Goal: Information Seeking & Learning: Learn about a topic

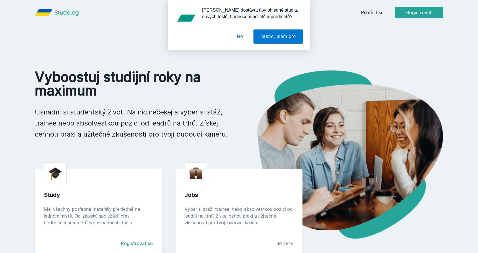
click at [244, 36] on button "Ne" at bounding box center [240, 36] width 20 height 14
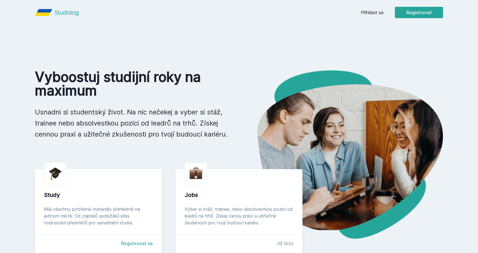
click at [365, 9] on div "Přihlásit se Registrovat" at bounding box center [402, 12] width 82 height 11
click at [366, 9] on link "Přihlásit se" at bounding box center [372, 12] width 23 height 7
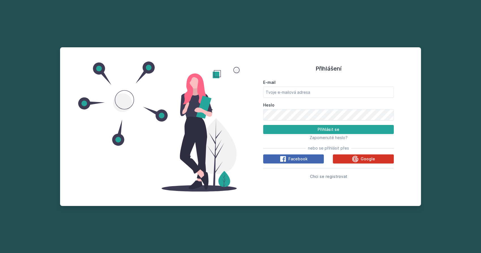
click at [353, 163] on button "Google" at bounding box center [363, 158] width 61 height 9
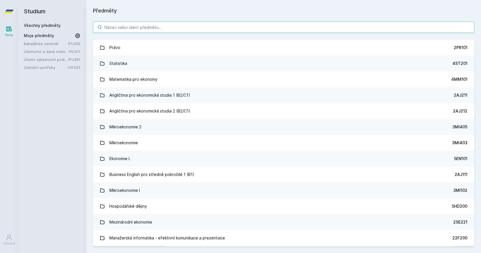
click at [156, 27] on input "search" at bounding box center [283, 27] width 381 height 11
paste input "1FU408"
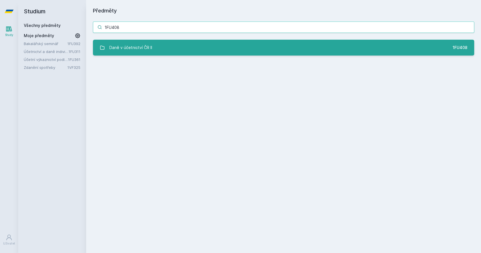
type input "1FU408"
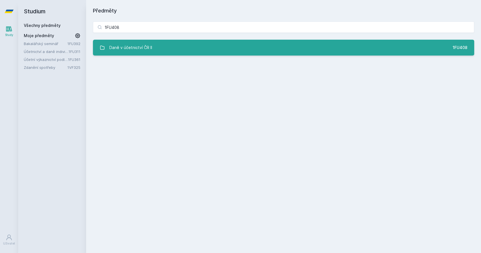
click at [119, 49] on div "Daně v účetnictví ČR II" at bounding box center [130, 47] width 43 height 11
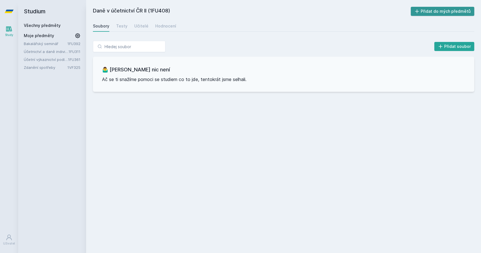
click at [447, 11] on button "Přidat do mých předmětů" at bounding box center [443, 11] width 64 height 9
click at [50, 42] on link "Bakalářský seminář" at bounding box center [46, 44] width 44 height 6
click at [445, 9] on button "Odebrat z mých předmětů" at bounding box center [441, 11] width 65 height 9
click at [45, 50] on link "Zdanění spotřeby" at bounding box center [46, 52] width 44 height 6
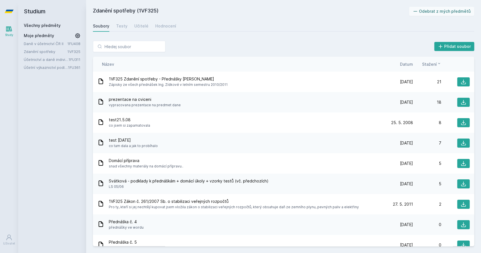
click at [436, 5] on div "Zdanění spotřeby (1VF325) Odebrat z mých předmětů [GEOGRAPHIC_DATA] Testy Učite…" at bounding box center [283, 126] width 395 height 253
click at [429, 10] on button "Odebrat z mých předmětů" at bounding box center [441, 11] width 65 height 9
click at [60, 52] on link "Účetnictví a daně individuálního podnikatele" at bounding box center [46, 52] width 45 height 6
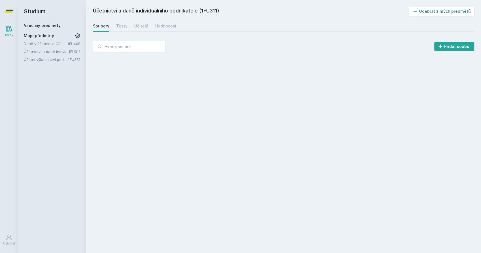
click at [436, 8] on button "Odebrat z mých předmětů" at bounding box center [441, 11] width 65 height 9
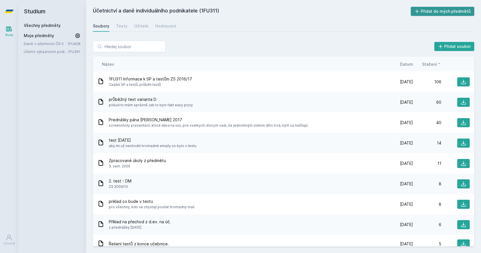
click at [436, 8] on button "Přidat do mých předmětů" at bounding box center [443, 11] width 64 height 9
click at [440, 9] on button "Odebrat z mých předmětů" at bounding box center [441, 11] width 65 height 9
click at [45, 52] on link "Účetní výkaznictví podle IFRS a US GAAP - základní koncepty (v angličtině)" at bounding box center [46, 52] width 44 height 6
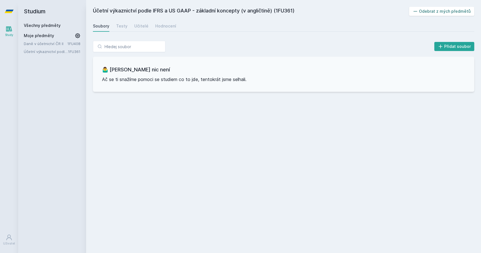
click at [434, 12] on button "Odebrat z mých předmětů" at bounding box center [441, 11] width 65 height 9
click at [54, 44] on link "Daně v účetnictví ČR II" at bounding box center [46, 44] width 44 height 6
click at [155, 29] on link "Hodnocení" at bounding box center [165, 25] width 21 height 11
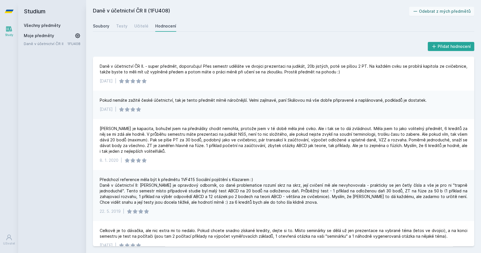
click at [103, 28] on div "Soubory" at bounding box center [101, 26] width 16 height 6
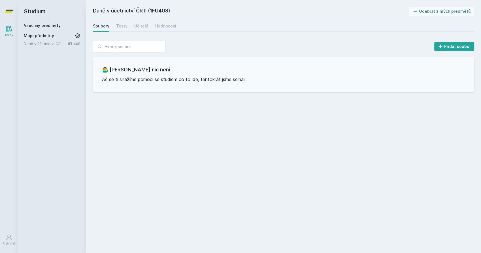
click at [43, 25] on link "Všechny předměty" at bounding box center [42, 25] width 37 height 5
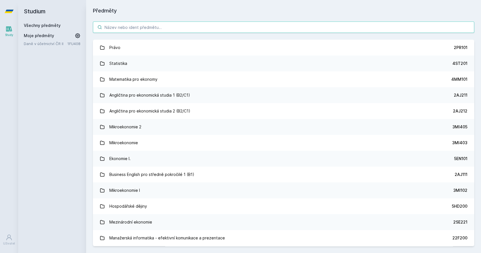
click at [158, 24] on input "search" at bounding box center [283, 27] width 381 height 11
paste input "3MI411"
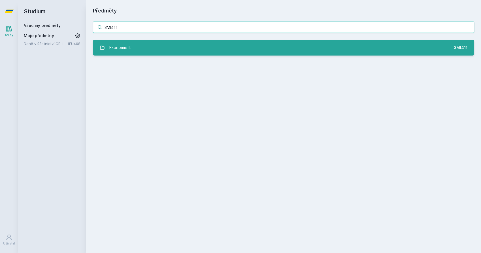
type input "3MI411"
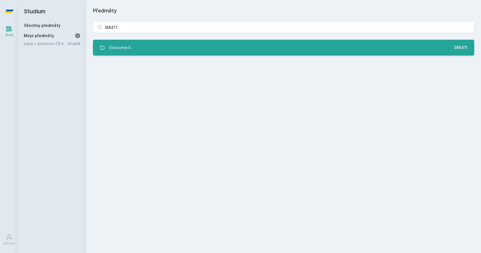
click at [127, 52] on div "Ekonomie II." at bounding box center [120, 47] width 22 height 11
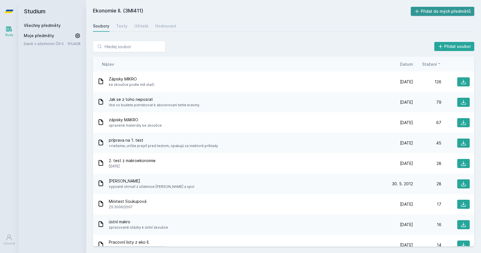
click at [424, 9] on button "Přidat do mých předmětů" at bounding box center [443, 11] width 64 height 9
click at [163, 24] on div "Hodnocení" at bounding box center [165, 26] width 21 height 6
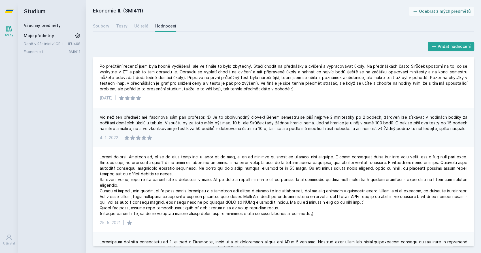
click at [48, 22] on h2 "Studium" at bounding box center [52, 11] width 57 height 23
click at [45, 26] on link "Všechny předměty" at bounding box center [42, 25] width 37 height 5
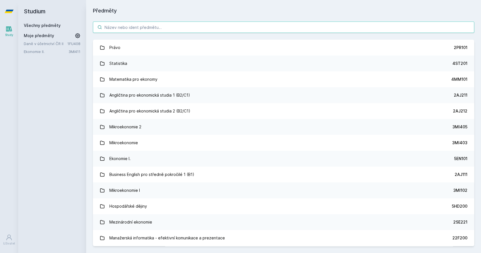
click at [160, 29] on input "search" at bounding box center [283, 27] width 381 height 11
paste input "1MU403"
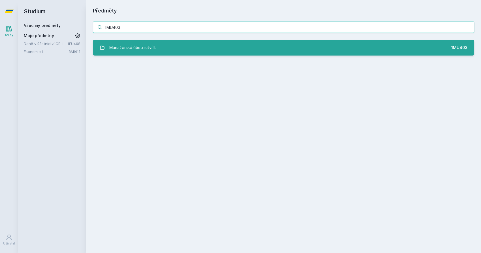
type input "1MU403"
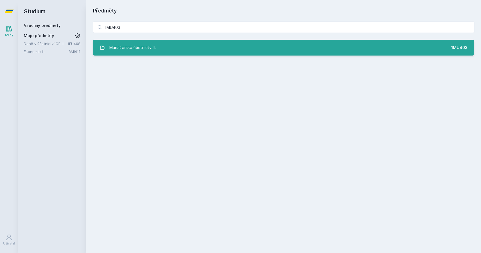
click at [136, 53] on div "Manažerské účetnictví II." at bounding box center [132, 47] width 47 height 11
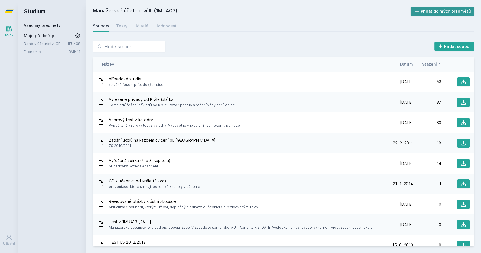
click at [453, 11] on button "Přidat do mých předmětů" at bounding box center [443, 11] width 64 height 9
click at [159, 26] on div "Hodnocení" at bounding box center [165, 26] width 21 height 6
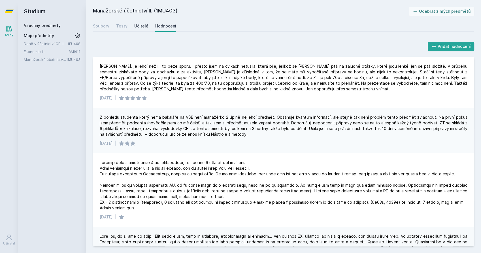
click at [134, 30] on link "Učitelé" at bounding box center [141, 25] width 14 height 11
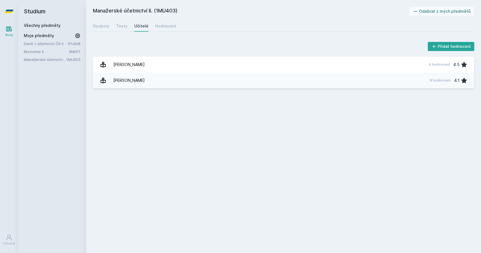
click at [48, 23] on link "Všechny předměty" at bounding box center [42, 25] width 37 height 5
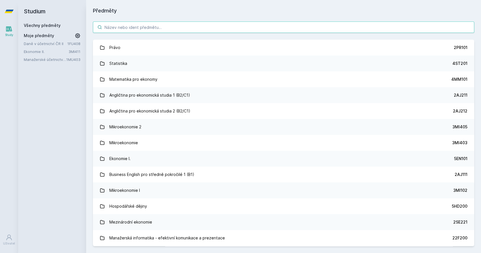
click at [120, 26] on input "search" at bounding box center [283, 27] width 381 height 11
paste input "1FU486"
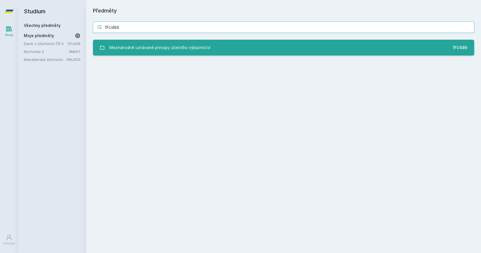
type input "1FU486"
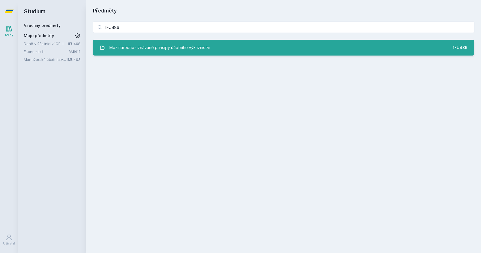
click at [135, 48] on div "Mezinárodně uznávané principy účetního výkaznictví" at bounding box center [159, 47] width 101 height 11
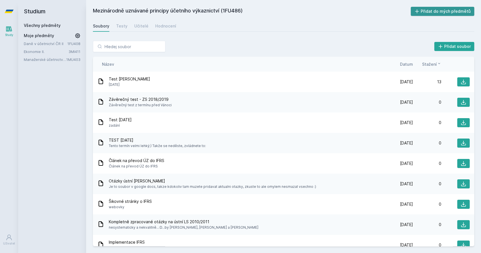
click at [425, 15] on button "Přidat do mých předmětů" at bounding box center [443, 11] width 64 height 9
click at [174, 29] on div "Soubory Testy Učitelé Hodnocení" at bounding box center [283, 25] width 381 height 11
click at [164, 23] on link "Hodnocení" at bounding box center [165, 25] width 21 height 11
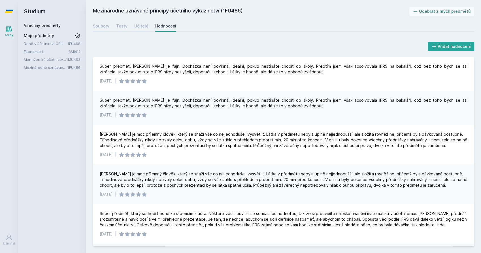
click at [38, 24] on link "Všechny předměty" at bounding box center [42, 25] width 37 height 5
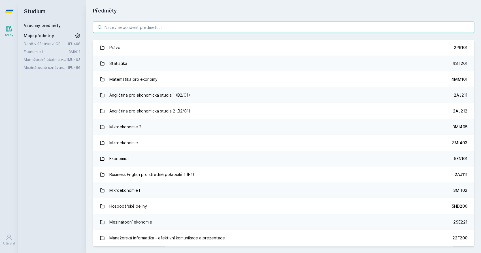
click at [172, 32] on input "search" at bounding box center [283, 27] width 381 height 11
paste input "1FU403"
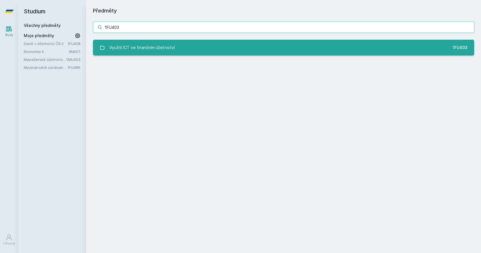
type input "1FU403"
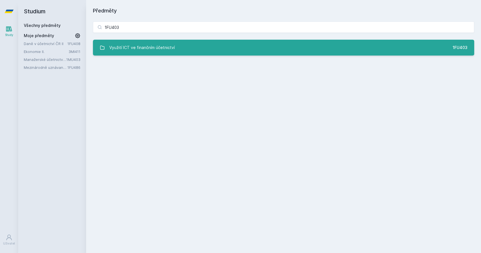
click at [148, 45] on div "Využití ICT ve finančním účetnictví" at bounding box center [141, 47] width 65 height 11
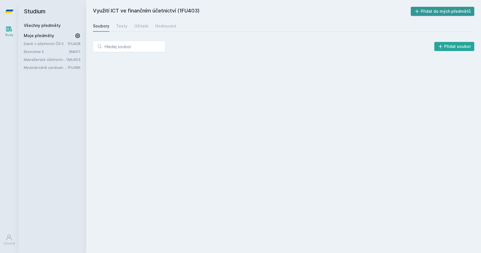
click at [426, 9] on button "Přidat do mých předmětů" at bounding box center [443, 11] width 64 height 9
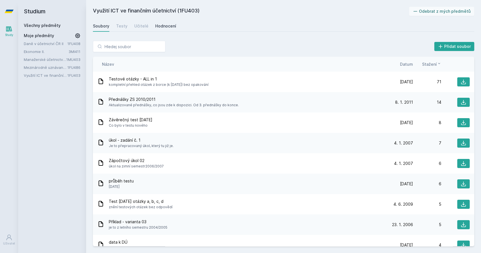
click at [165, 26] on div "Hodnocení" at bounding box center [165, 26] width 21 height 6
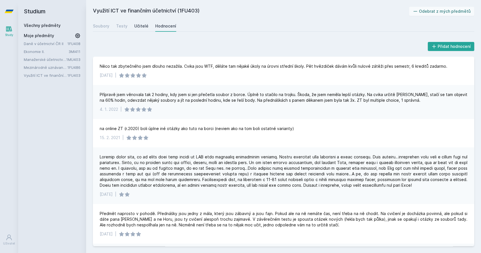
click at [137, 25] on div "Učitelé" at bounding box center [141, 26] width 14 height 6
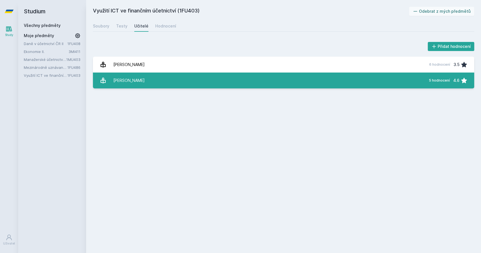
click at [130, 85] on div "Mejzlík Ladislav" at bounding box center [128, 80] width 31 height 11
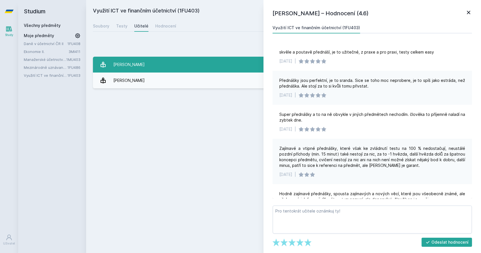
click at [115, 63] on div "Hora Michal" at bounding box center [128, 64] width 31 height 11
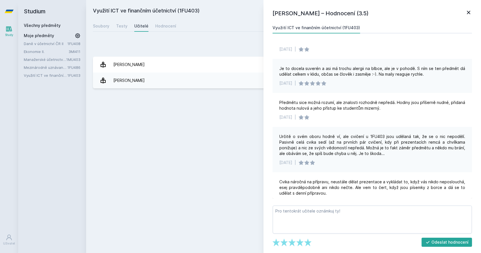
scroll to position [18, 0]
click at [45, 24] on link "Všechny předměty" at bounding box center [42, 25] width 37 height 5
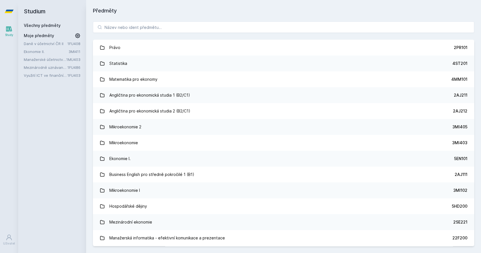
click at [171, 20] on div "Právo 2PR101 Statistika 4ST201 Matematika pro ekonomy 4MM101 Angličtina pro eko…" at bounding box center [283, 134] width 395 height 238
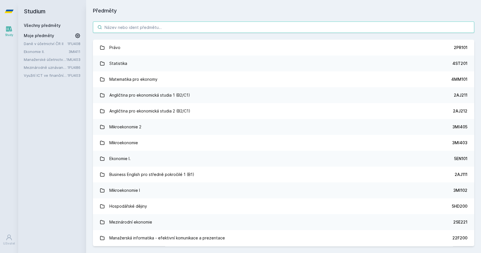
click at [161, 25] on input "search" at bounding box center [283, 27] width 381 height 11
paste input "4EK602"
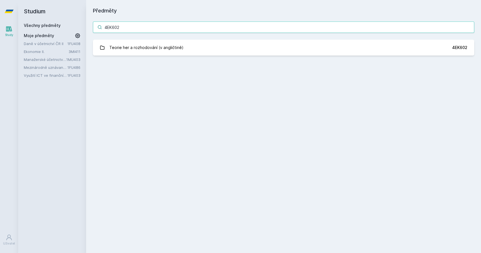
type input "4EK602"
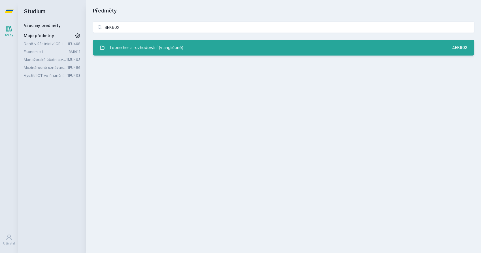
click at [135, 40] on link "Teorie her a rozhodování (v angličtině) 4EK602" at bounding box center [283, 48] width 381 height 16
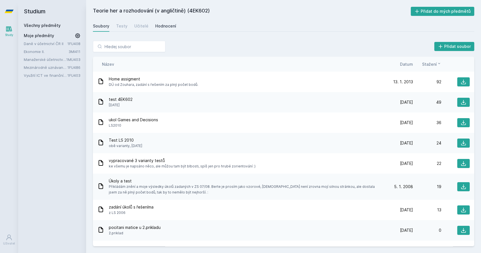
click at [159, 28] on div "Hodnocení" at bounding box center [165, 26] width 21 height 6
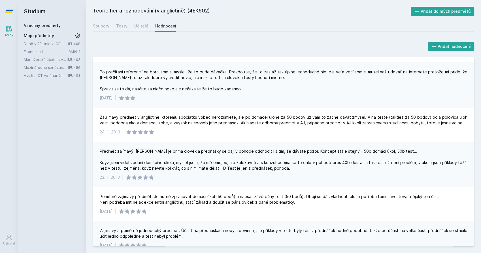
scroll to position [91, 0]
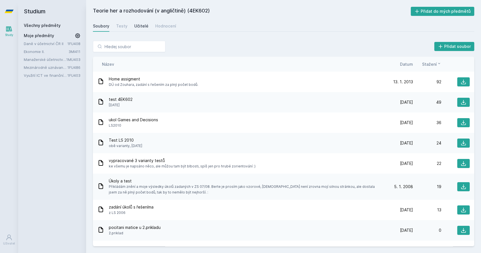
click at [142, 27] on div "Učitelé" at bounding box center [141, 26] width 14 height 6
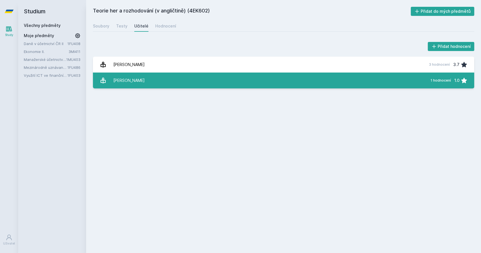
click at [166, 82] on link "Zouhar Tomáš 1 hodnocení 1.0" at bounding box center [283, 81] width 381 height 16
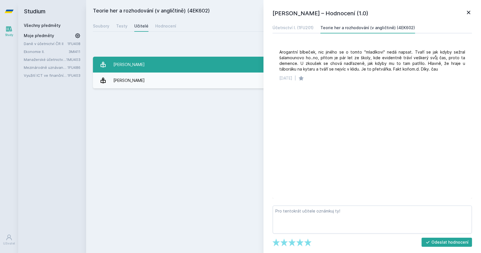
click at [198, 67] on link "Zouhar Jan 3 hodnocení 3.7" at bounding box center [283, 65] width 381 height 16
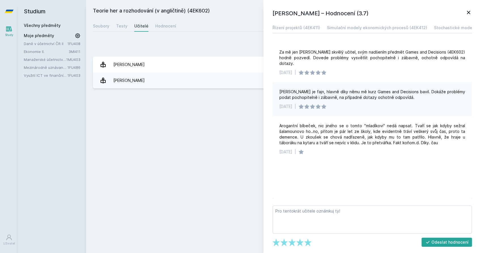
click at [468, 15] on icon at bounding box center [468, 12] width 7 height 7
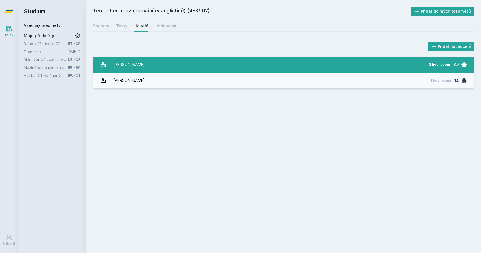
click at [153, 63] on link "Zouhar Jan 3 hodnocení 3.7" at bounding box center [283, 65] width 381 height 16
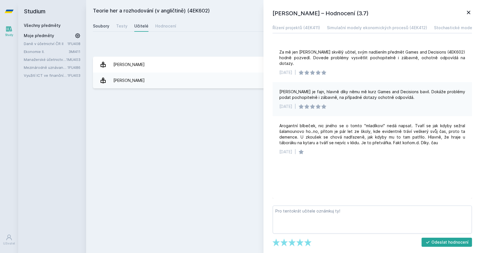
click at [100, 23] on div "Soubory" at bounding box center [101, 26] width 16 height 6
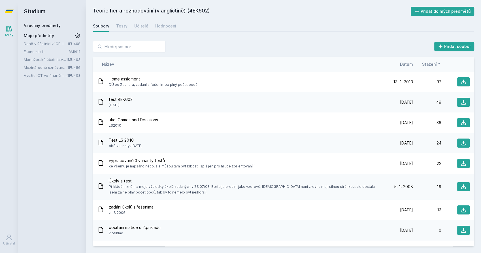
click at [51, 25] on link "Všechny předměty" at bounding box center [42, 25] width 37 height 5
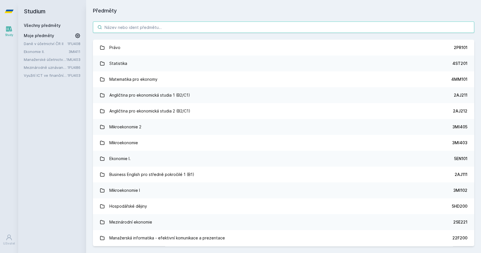
click at [131, 32] on input "search" at bounding box center [283, 27] width 381 height 11
paste input "1VF461"
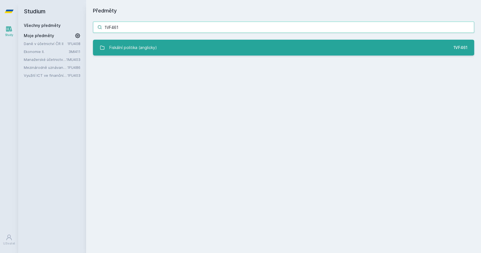
type input "1VF461"
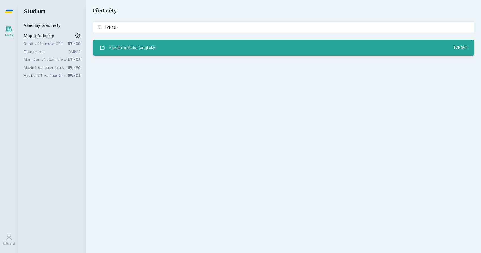
click at [134, 43] on div "Fiskální politika (anglicky)" at bounding box center [133, 47] width 48 height 11
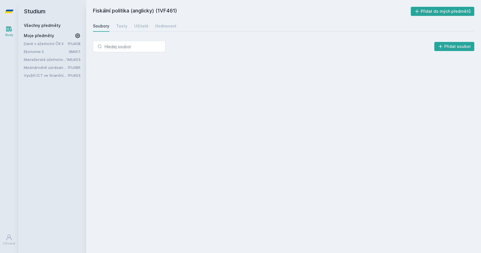
click at [107, 26] on div "Soubory" at bounding box center [101, 26] width 16 height 6
click at [120, 27] on div "Testy" at bounding box center [121, 26] width 11 height 6
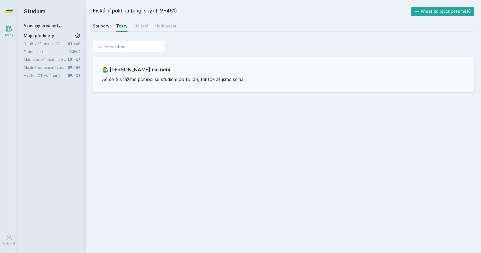
click at [102, 26] on div "Soubory" at bounding box center [101, 26] width 16 height 6
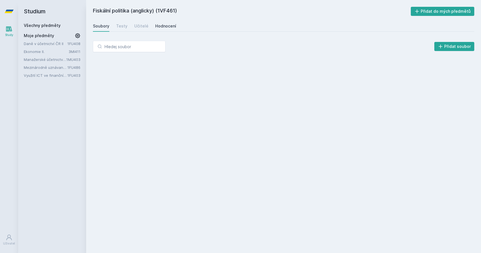
click at [158, 23] on link "Hodnocení" at bounding box center [165, 25] width 21 height 11
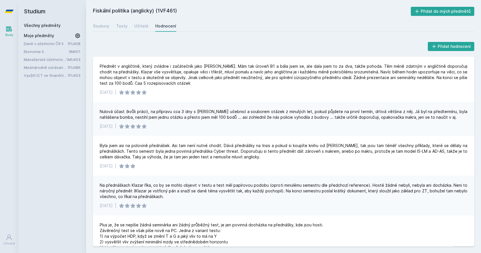
click at [41, 29] on div "Všechny předměty Moje předměty Daně v účetnictví ČR II 1FU408 Ekonomie II. 3MI4…" at bounding box center [52, 51] width 57 height 56
click at [37, 25] on link "Všechny předměty" at bounding box center [42, 25] width 37 height 5
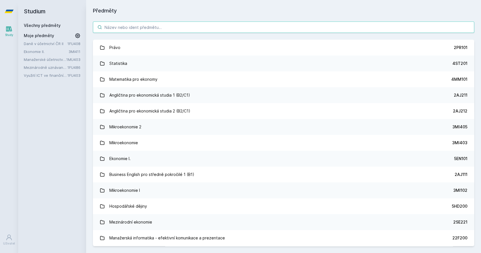
click at [122, 29] on input "search" at bounding box center [283, 27] width 381 height 11
paste input "2AJ509"
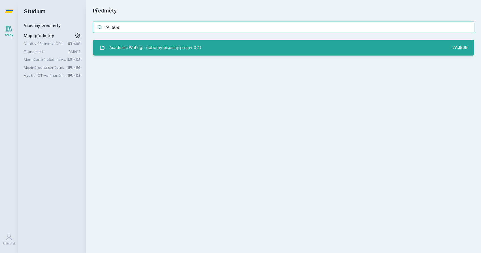
type input "2AJ509"
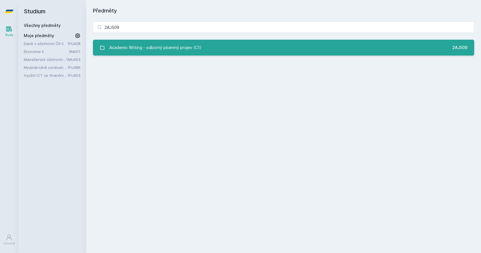
click at [160, 50] on div "Academic Writing - odborný písemný projev (C1)" at bounding box center [155, 47] width 92 height 11
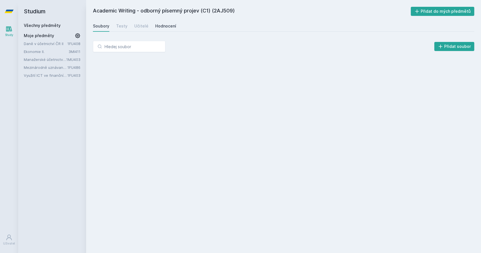
click at [155, 26] on div "Hodnocení" at bounding box center [165, 26] width 21 height 6
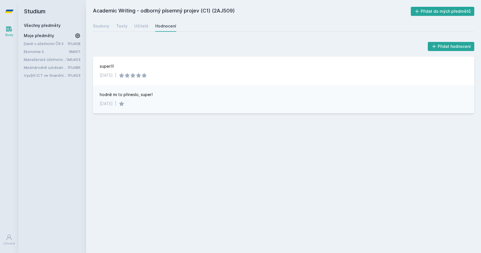
click at [35, 24] on link "Všechny předměty" at bounding box center [42, 25] width 37 height 5
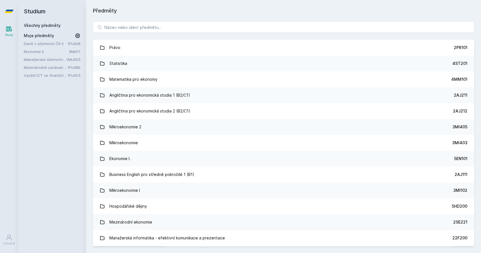
click at [120, 35] on div "Právo 2PR101 Statistika 4ST201 Matematika pro ekonomy 4MM101 Angličtina pro eko…" at bounding box center [283, 134] width 395 height 238
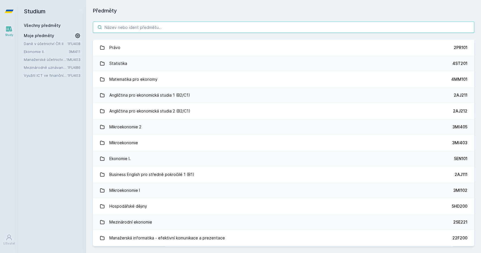
click at [121, 30] on input "search" at bounding box center [283, 27] width 381 height 11
paste input "5HP420"
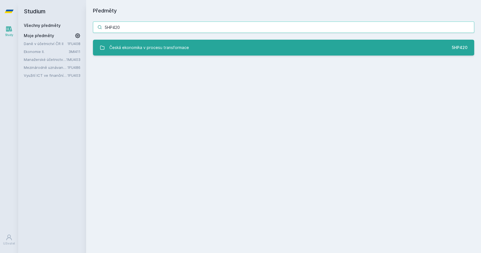
type input "5HP420"
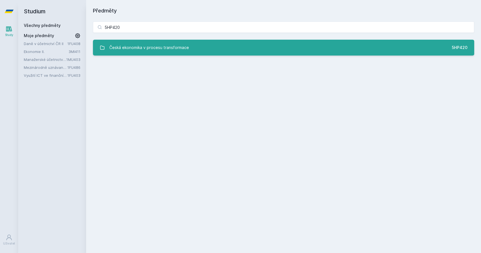
click at [127, 44] on div "Česká ekonomika v procesu transformace" at bounding box center [149, 47] width 80 height 11
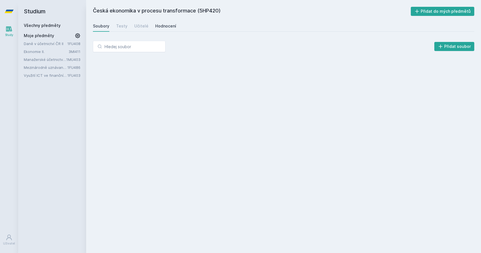
click at [161, 24] on div "Hodnocení" at bounding box center [165, 26] width 21 height 6
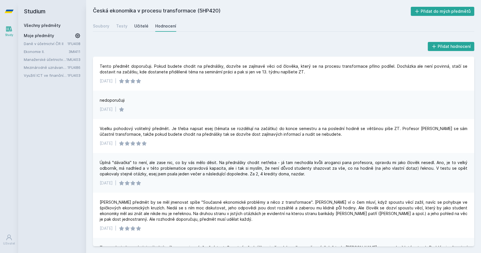
click at [134, 25] on div "Učitelé" at bounding box center [141, 26] width 14 height 6
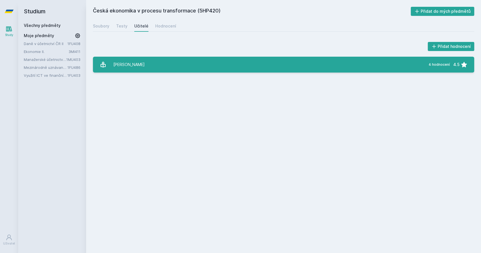
click at [158, 68] on link "Janáček Kamil 4 hodnocení 4.5" at bounding box center [283, 65] width 381 height 16
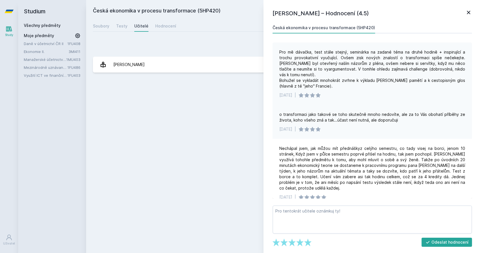
scroll to position [48, 0]
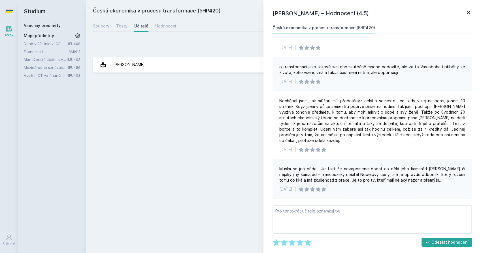
click at [470, 11] on icon at bounding box center [468, 12] width 7 height 7
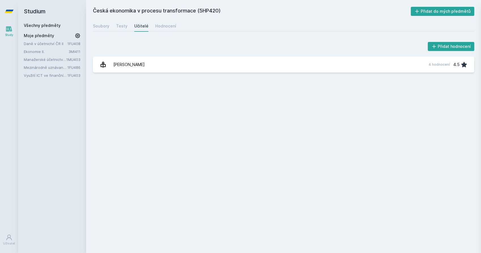
click at [42, 24] on link "Všechny předměty" at bounding box center [42, 25] width 37 height 5
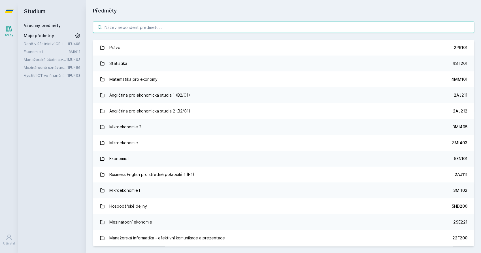
click at [142, 28] on input "search" at bounding box center [283, 27] width 381 height 11
paste input "5FI308"
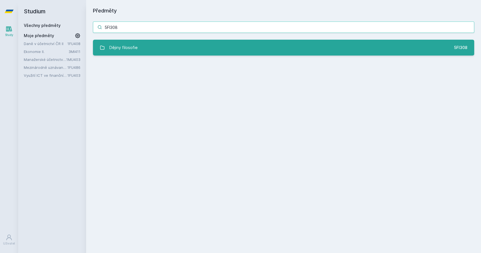
type input "5FI308"
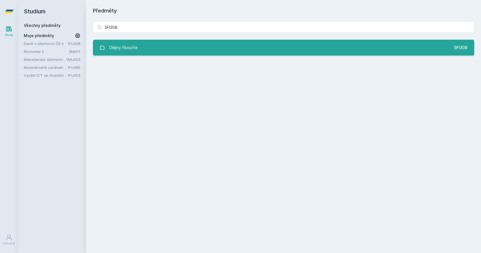
click at [145, 49] on link "Dějiny filosofie 5FI308" at bounding box center [283, 48] width 381 height 16
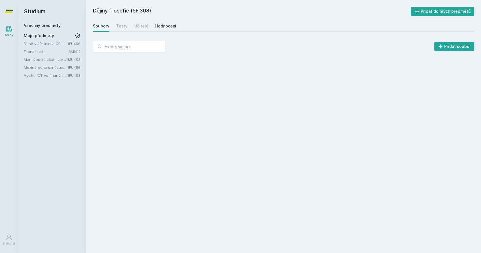
click at [171, 23] on link "Hodnocení" at bounding box center [165, 25] width 21 height 11
